Goal: Task Accomplishment & Management: Complete application form

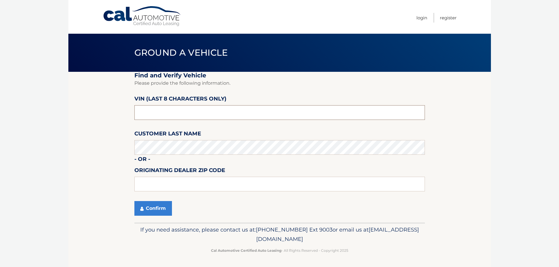
click at [172, 115] on input "text" at bounding box center [279, 112] width 290 height 15
click at [173, 114] on input "text" at bounding box center [279, 112] width 290 height 15
type input "NM068156"
click at [154, 205] on button "Confirm" at bounding box center [153, 208] width 38 height 15
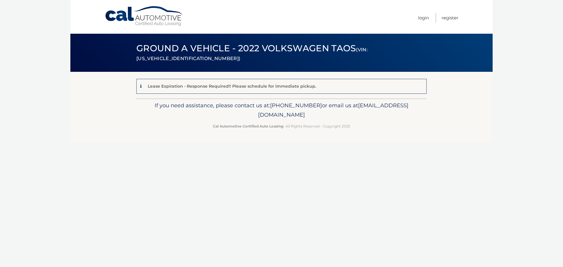
click at [242, 88] on p "Lease Expiration - Response Required!! Please schedule for immediate pickup." at bounding box center [232, 86] width 168 height 5
click at [163, 83] on div "Lease Expiration - Response Required!! Please schedule for immediate pickup." at bounding box center [231, 86] width 170 height 7
click at [183, 86] on p "Lease Expiration - Response Required!! Please schedule for immediate pickup." at bounding box center [232, 86] width 168 height 5
click at [177, 82] on div "Lease Expiration - Response Required!! Please schedule for immediate pickup." at bounding box center [281, 86] width 290 height 15
click at [158, 89] on p "Lease Expiration - Response Required!! Please schedule for immediate pickup." at bounding box center [232, 86] width 168 height 5
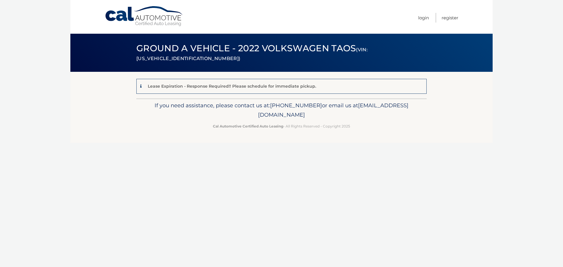
click at [179, 86] on p "Lease Expiration - Response Required!! Please schedule for immediate pickup." at bounding box center [232, 86] width 168 height 5
click at [185, 86] on p "Lease Expiration - Response Required!! Please schedule for immediate pickup." at bounding box center [232, 86] width 168 height 5
click at [232, 86] on p "Lease Expiration - Response Required!! Please schedule for immediate pickup." at bounding box center [232, 86] width 168 height 5
click at [264, 84] on p "Lease Expiration - Response Required!! Please schedule for immediate pickup." at bounding box center [232, 86] width 168 height 5
click at [305, 85] on p "Lease Expiration - Response Required!! Please schedule for immediate pickup." at bounding box center [232, 86] width 168 height 5
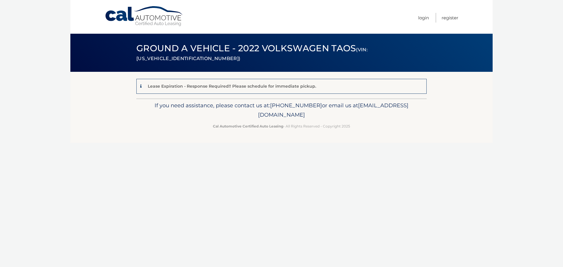
click at [313, 86] on div "Lease Expiration - Response Required!! Please schedule for immediate pickup." at bounding box center [231, 86] width 170 height 7
drag, startPoint x: 274, startPoint y: 87, endPoint x: 143, endPoint y: 92, distance: 131.2
click at [143, 92] on div "Lease Expiration - Response Required!! Please schedule for immediate pickup." at bounding box center [281, 86] width 290 height 15
click at [159, 86] on p "Lease Expiration - Response Required!! Please schedule for immediate pickup." at bounding box center [232, 86] width 168 height 5
click at [314, 85] on div "Lease Expiration - Response Required!! Please schedule for immediate pickup." at bounding box center [281, 86] width 290 height 15
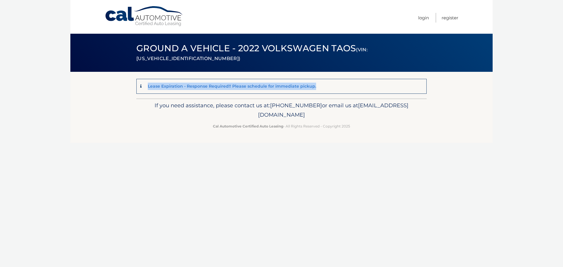
drag, startPoint x: 314, startPoint y: 86, endPoint x: 138, endPoint y: 86, distance: 175.1
click at [138, 86] on div "Lease Expiration - Response Required!! Please schedule for immediate pickup." at bounding box center [281, 86] width 290 height 15
click at [315, 89] on div "Lease Expiration - Response Required!! Please schedule for immediate pickup." at bounding box center [281, 86] width 290 height 15
